Goal: Task Accomplishment & Management: Complete application form

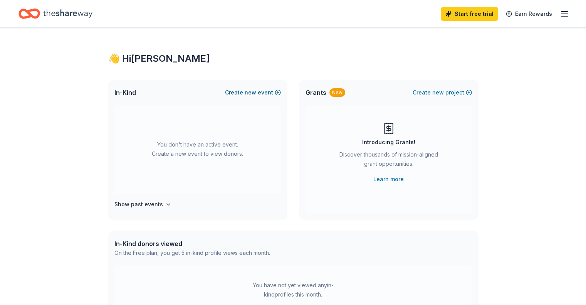
click at [259, 92] on button "Create new event" at bounding box center [253, 92] width 56 height 9
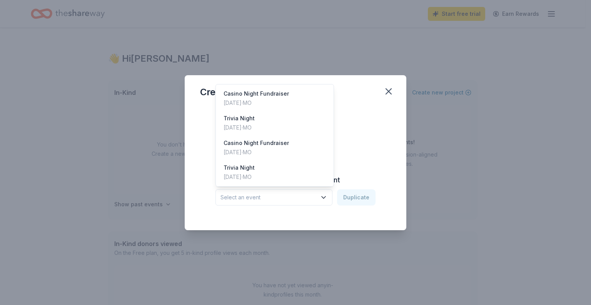
click at [323, 201] on button "Select an event" at bounding box center [274, 197] width 117 height 16
click at [308, 101] on div "Casino Night Fundraiser Oct 11, 2024 · MO" at bounding box center [275, 98] width 115 height 25
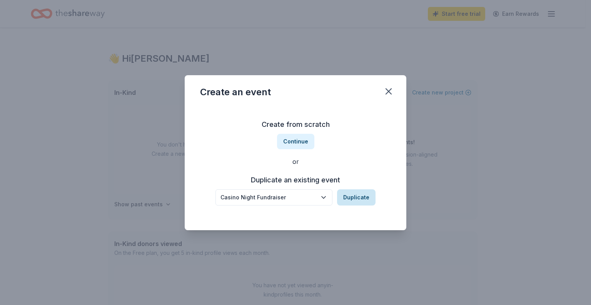
click at [354, 200] on button "Duplicate" at bounding box center [356, 197] width 39 height 16
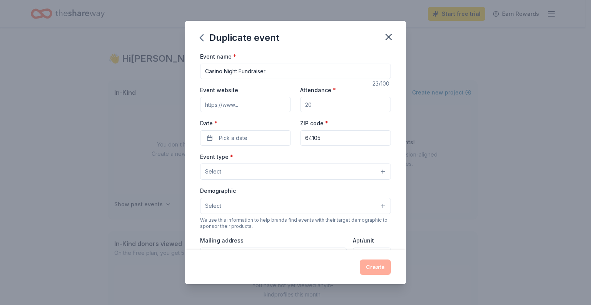
click at [256, 104] on input "Event website" at bounding box center [245, 104] width 91 height 15
type input "mbscasinonight.com"
click at [311, 105] on input "Attendance *" at bounding box center [345, 104] width 91 height 15
type input "225"
click at [245, 136] on span "Pick a date" at bounding box center [233, 137] width 28 height 9
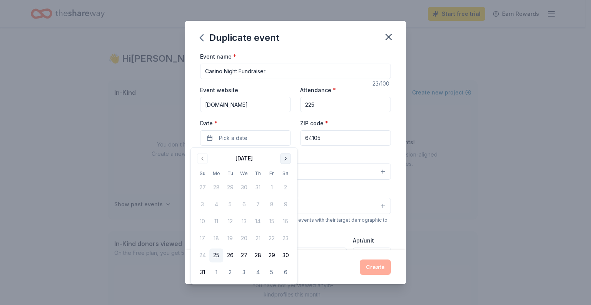
click at [288, 156] on button "Go to next month" at bounding box center [285, 158] width 11 height 11
click at [273, 237] on button "24" at bounding box center [272, 238] width 14 height 14
click at [330, 141] on input "64105" at bounding box center [345, 137] width 91 height 15
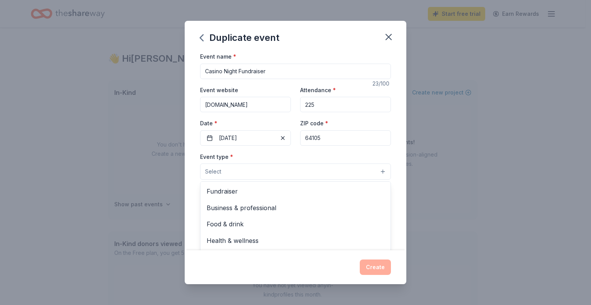
click at [297, 178] on button "Select" at bounding box center [295, 171] width 191 height 16
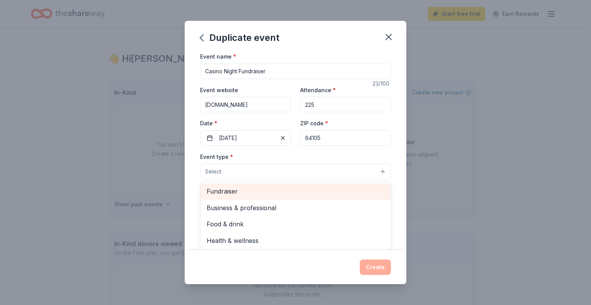
click at [289, 191] on span "Fundraiser" at bounding box center [296, 191] width 178 height 10
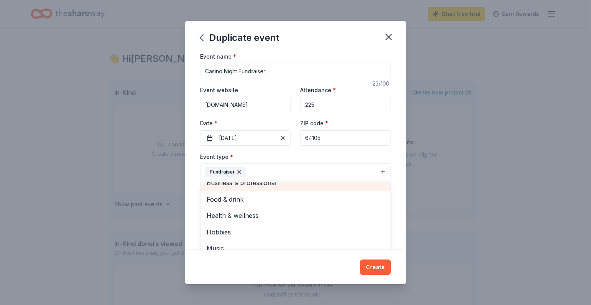
scroll to position [8, 0]
click at [422, 201] on div "Duplicate event Event name * Casino Night Fundraiser 23 /100 Event website mbsc…" at bounding box center [295, 152] width 591 height 305
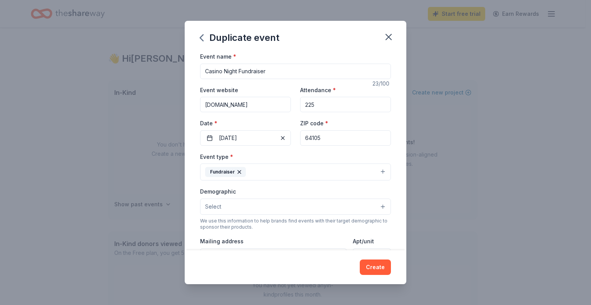
click at [303, 208] on button "Select" at bounding box center [295, 206] width 191 height 16
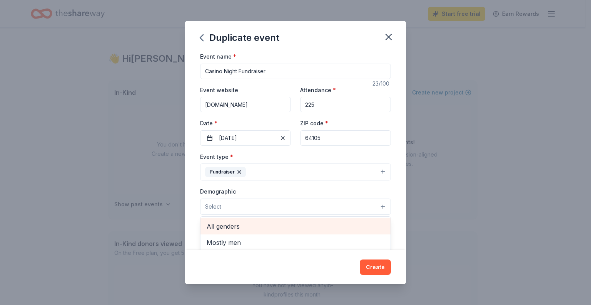
click at [282, 228] on span "All genders" at bounding box center [296, 226] width 178 height 10
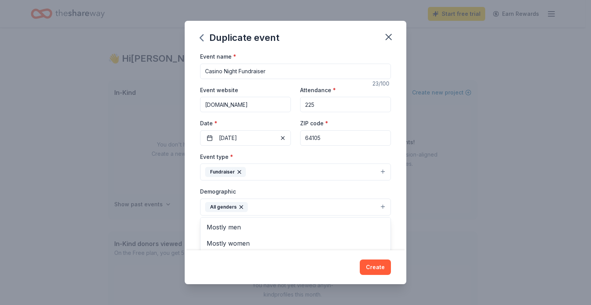
click at [393, 221] on div "Event name * Casino Night Fundraiser 23 /100 Event website mbscasinonight.com A…" at bounding box center [296, 151] width 222 height 198
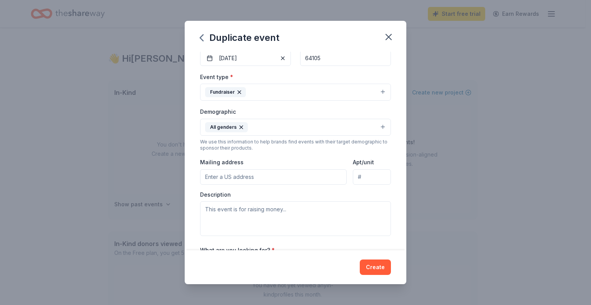
scroll to position [84, 0]
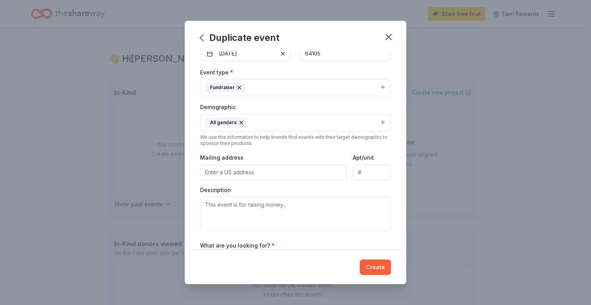
click at [296, 170] on input "Mailing address" at bounding box center [273, 171] width 147 height 15
type input "517 Southwest Drive"
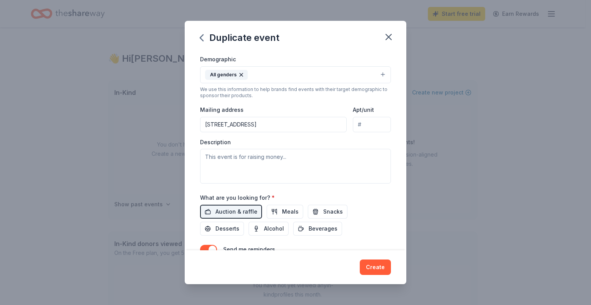
scroll to position [142, 0]
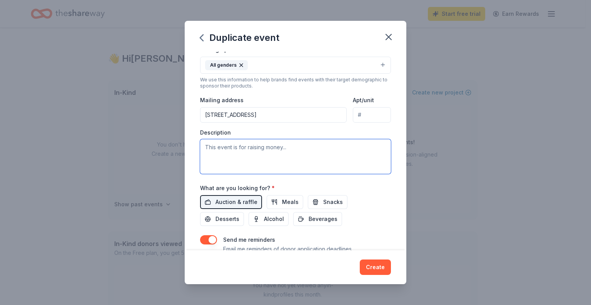
click at [236, 149] on textarea at bounding box center [295, 156] width 191 height 35
paste textarea "Funds raised from our 4th Annual Casino Night are used to offset expenses such …"
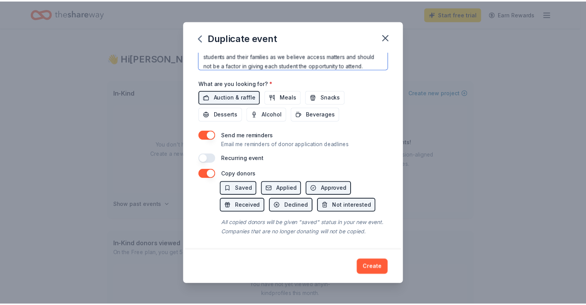
scroll to position [246, 0]
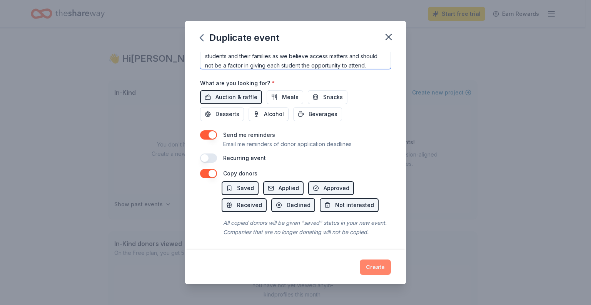
type textarea "Funds raised from our 4th Annual Casino Night are used to offset expenses such …"
click at [376, 264] on button "Create" at bounding box center [375, 266] width 31 height 15
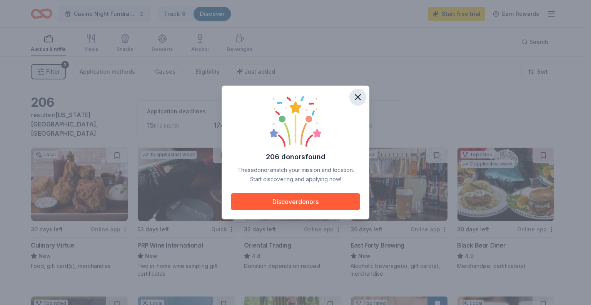
click at [357, 97] on icon "button" at bounding box center [357, 96] width 5 height 5
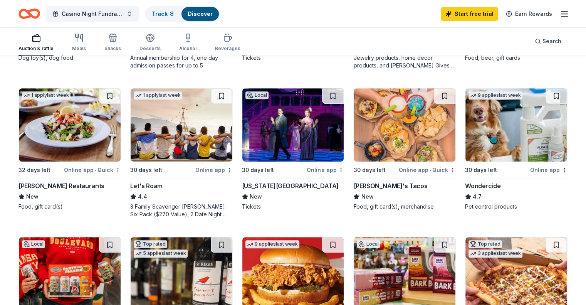
scroll to position [356, 0]
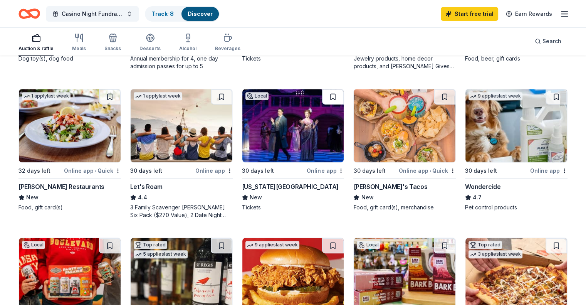
click at [333, 96] on button at bounding box center [333, 96] width 22 height 15
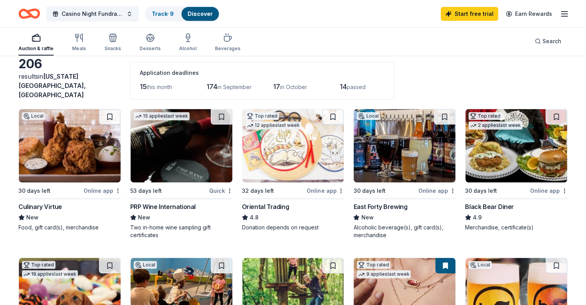
click at [55, 202] on div "Culinary Virtue" at bounding box center [40, 206] width 44 height 9
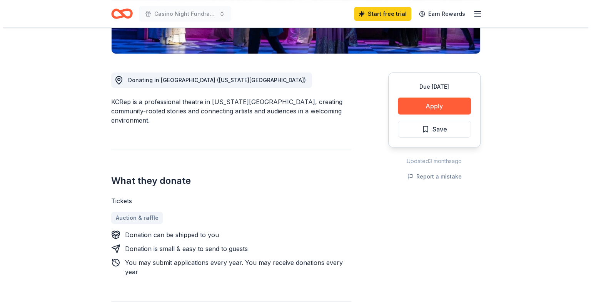
scroll to position [179, 0]
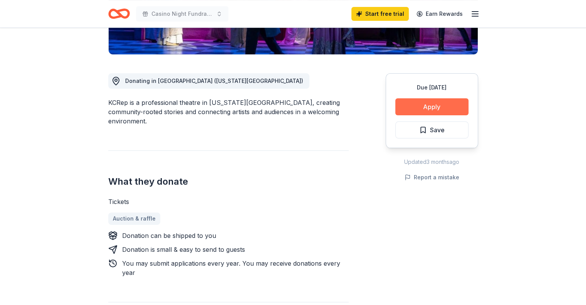
click at [433, 111] on button "Apply" at bounding box center [431, 106] width 73 height 17
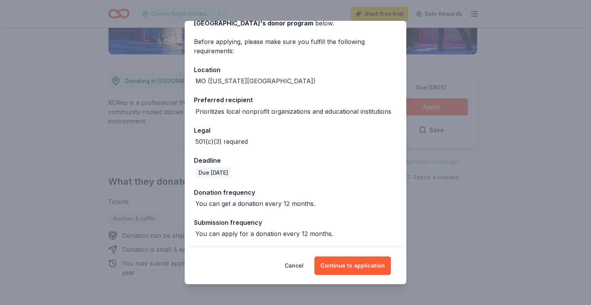
scroll to position [49, 0]
click at [354, 268] on button "Continue to application" at bounding box center [353, 265] width 77 height 18
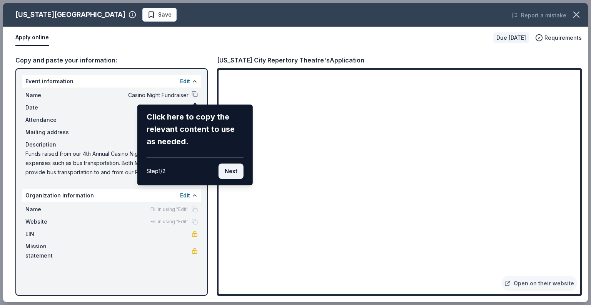
click at [233, 173] on button "Next" at bounding box center [231, 170] width 25 height 15
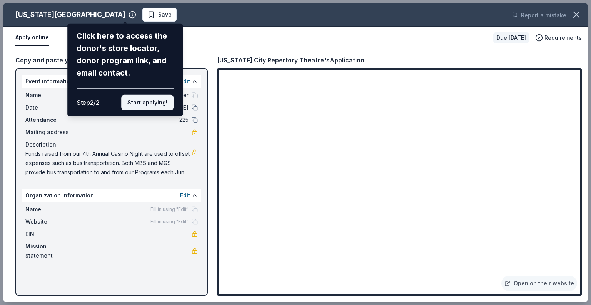
click at [148, 104] on button "Start applying!" at bounding box center [147, 102] width 52 height 15
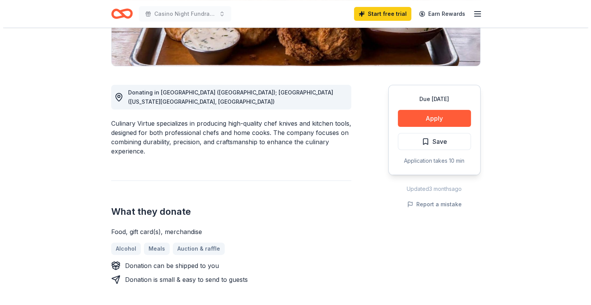
scroll to position [166, 0]
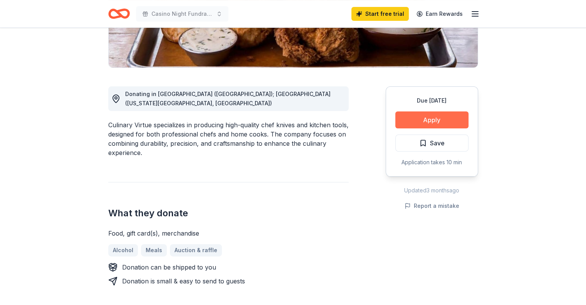
click at [439, 118] on button "Apply" at bounding box center [431, 119] width 73 height 17
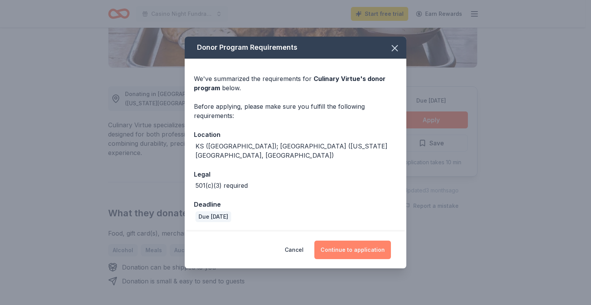
click at [347, 248] on button "Continue to application" at bounding box center [353, 249] width 77 height 18
